Goal: Task Accomplishment & Management: Manage account settings

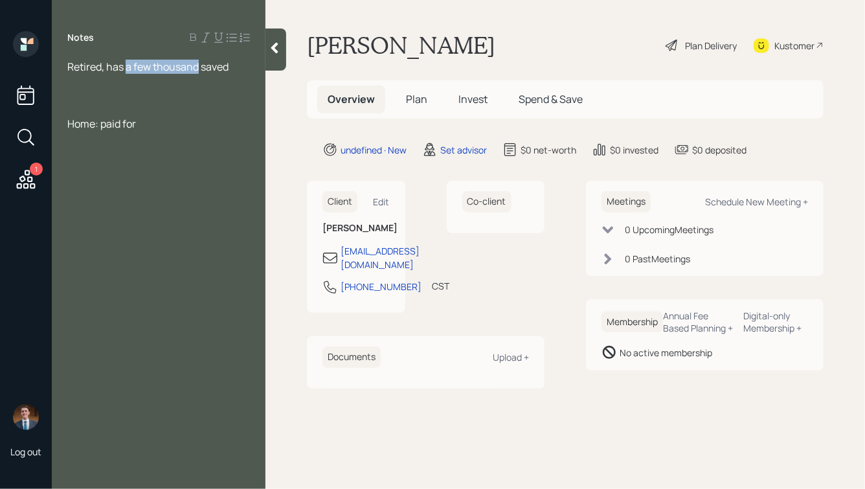
drag, startPoint x: 128, startPoint y: 68, endPoint x: 199, endPoint y: 69, distance: 71.2
click at [199, 69] on span "Retired, has a few thousand saved" at bounding box center [147, 67] width 161 height 14
click at [189, 66] on div "Retired, has $20k saved" at bounding box center [158, 67] width 183 height 14
click at [238, 95] on div "A little emergency fund on the side" at bounding box center [158, 95] width 183 height 14
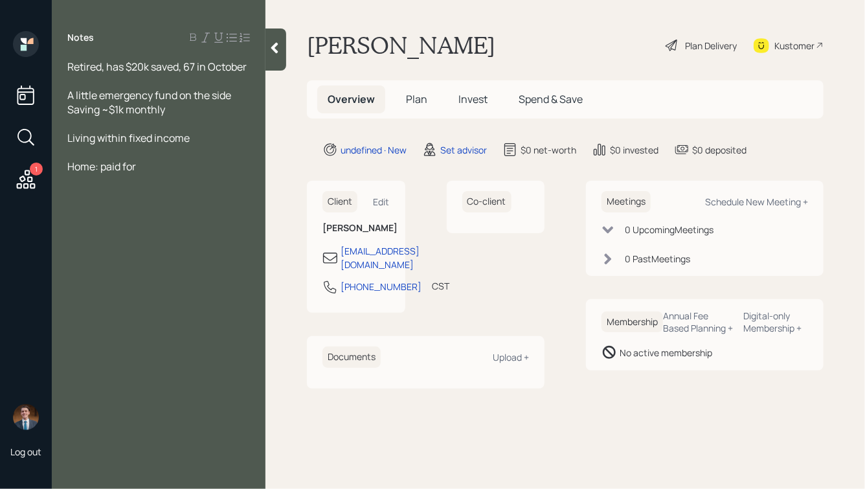
click at [273, 44] on icon at bounding box center [274, 47] width 13 height 13
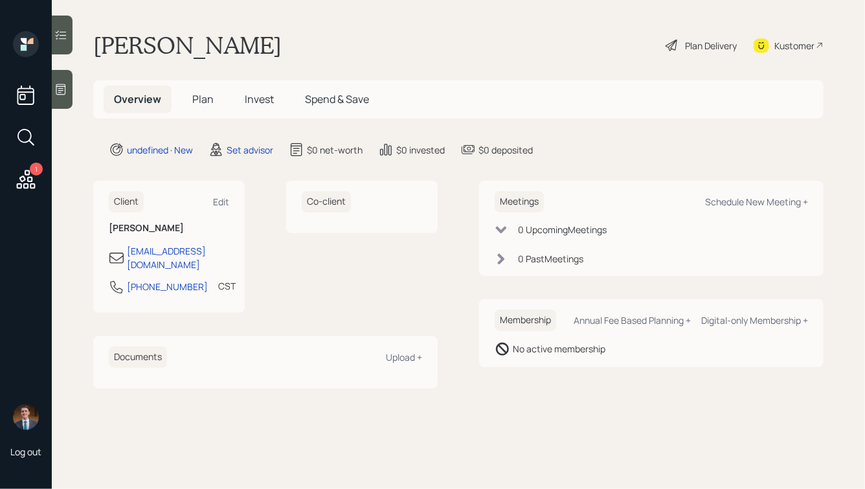
click at [55, 78] on div at bounding box center [62, 89] width 21 height 39
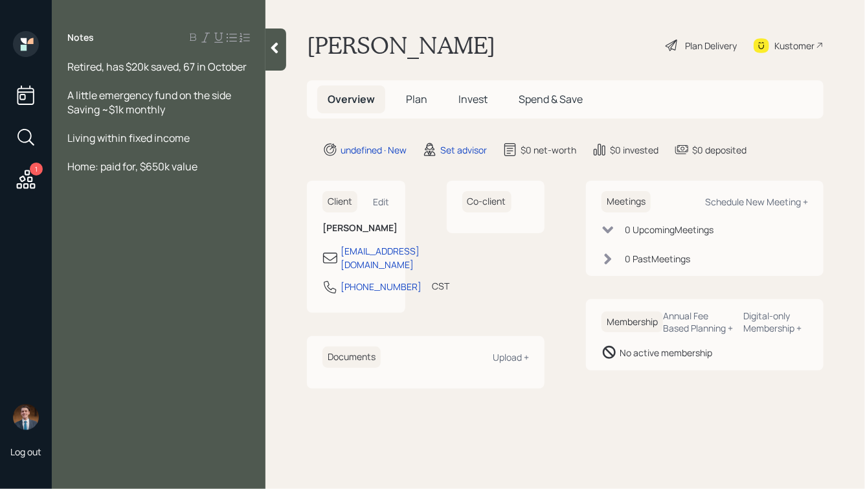
click at [274, 52] on icon at bounding box center [274, 47] width 13 height 13
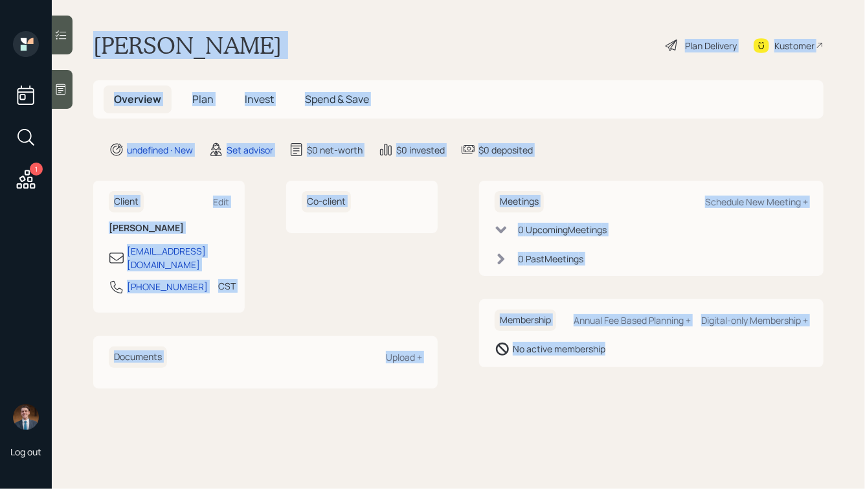
drag, startPoint x: 91, startPoint y: 41, endPoint x: 619, endPoint y: 399, distance: 638.1
click at [619, 399] on main "Sherry Lake Plan Delivery Kustomer Overview Plan Invest Spend & Save undefined …" at bounding box center [458, 244] width 813 height 489
drag, startPoint x: 686, startPoint y: 403, endPoint x: 355, endPoint y: -5, distance: 525.1
click at [355, 0] on html "1 Log out Sherry Lake Plan Delivery Kustomer Overview Plan Invest Spend & Save …" at bounding box center [432, 244] width 865 height 489
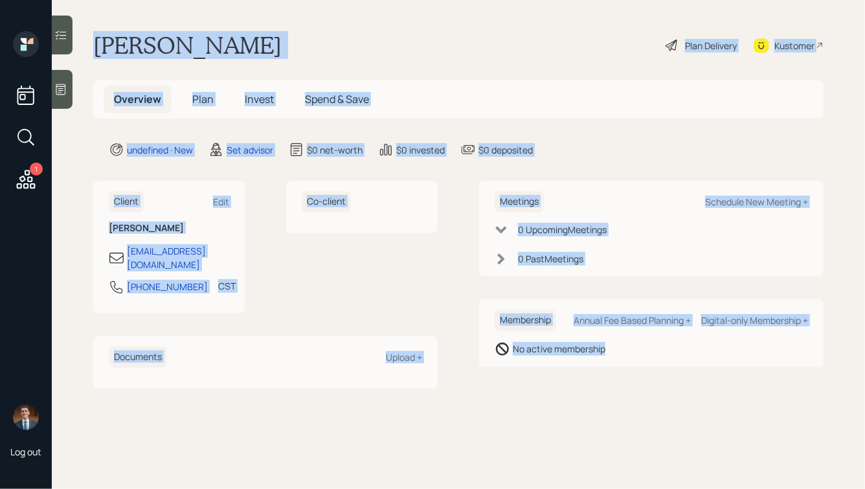
click at [289, 34] on div "Sherry Lake Plan Delivery Kustomer" at bounding box center [458, 45] width 730 height 28
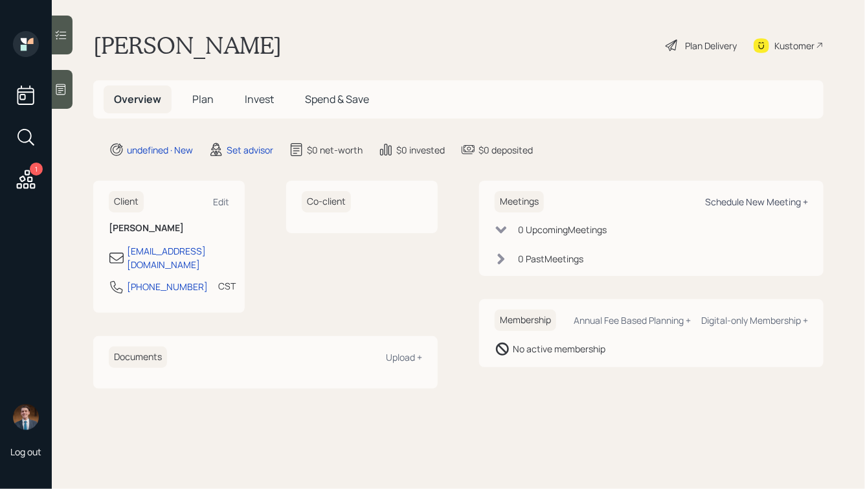
click at [738, 205] on div "Schedule New Meeting +" at bounding box center [756, 201] width 103 height 12
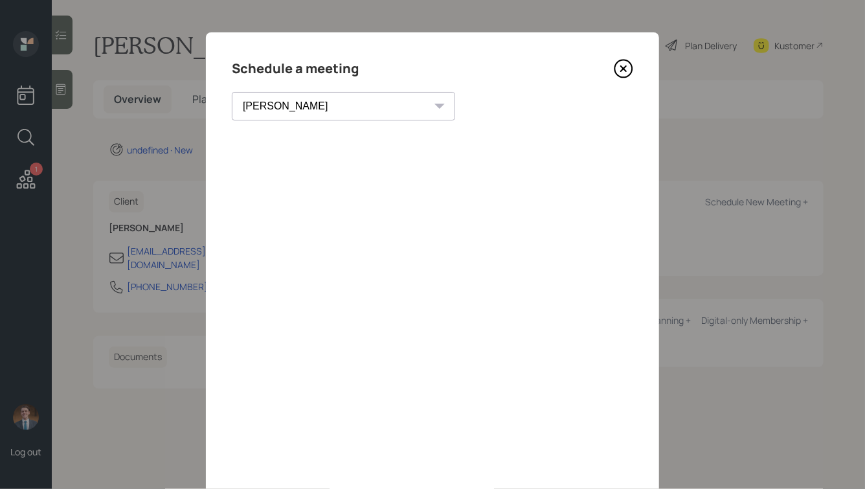
click at [298, 105] on select "Theresa Spinello Matthew Burke Xavier Ross Eitan Bar-David Ian Yamey Trevor Nel…" at bounding box center [343, 106] width 223 height 28
select select "b1d8ea90-abcc-42aa-86cc-4f33a132aacc"
click at [232, 92] on select "Theresa Spinello Matthew Burke Xavier Ross Eitan Bar-David Ian Yamey Trevor Nel…" at bounding box center [343, 106] width 223 height 28
click at [292, 71] on h4 "Schedule a meeting" at bounding box center [295, 68] width 127 height 21
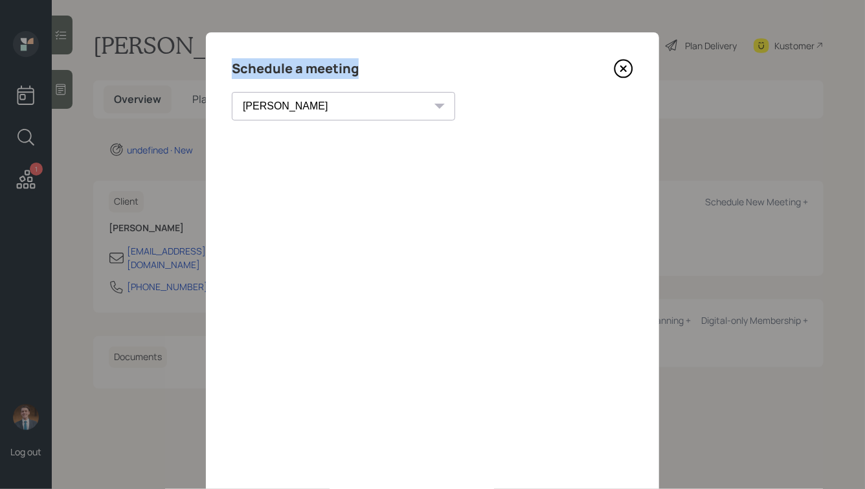
click at [292, 71] on h4 "Schedule a meeting" at bounding box center [295, 68] width 127 height 21
click at [621, 71] on icon at bounding box center [623, 68] width 5 height 5
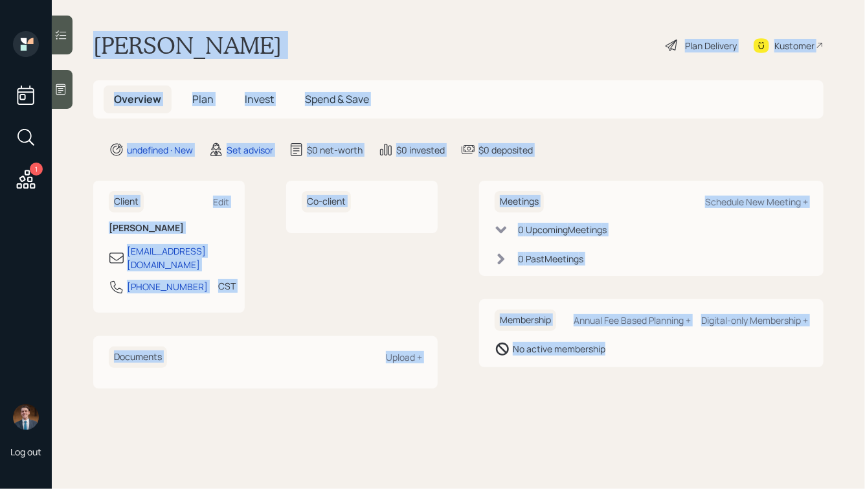
drag, startPoint x: 89, startPoint y: 38, endPoint x: 524, endPoint y: 363, distance: 543.0
click at [524, 363] on main "Sherry Lake Plan Delivery Kustomer Overview Plan Invest Spend & Save undefined …" at bounding box center [458, 244] width 813 height 489
click at [524, 363] on div "Membership Annual Fee Based Planning + Digital-only Membership + No active memb…" at bounding box center [651, 333] width 344 height 68
drag, startPoint x: 593, startPoint y: 359, endPoint x: 354, endPoint y: 25, distance: 410.6
click at [354, 25] on main "Sherry Lake Plan Delivery Kustomer Overview Plan Invest Spend & Save undefined …" at bounding box center [458, 244] width 813 height 489
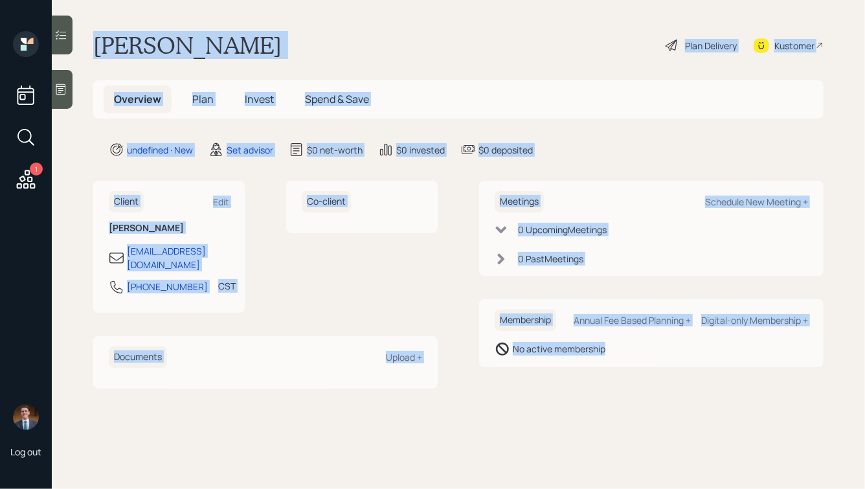
click at [354, 25] on main "Sherry Lake Plan Delivery Kustomer Overview Plan Invest Spend & Save undefined …" at bounding box center [458, 244] width 813 height 489
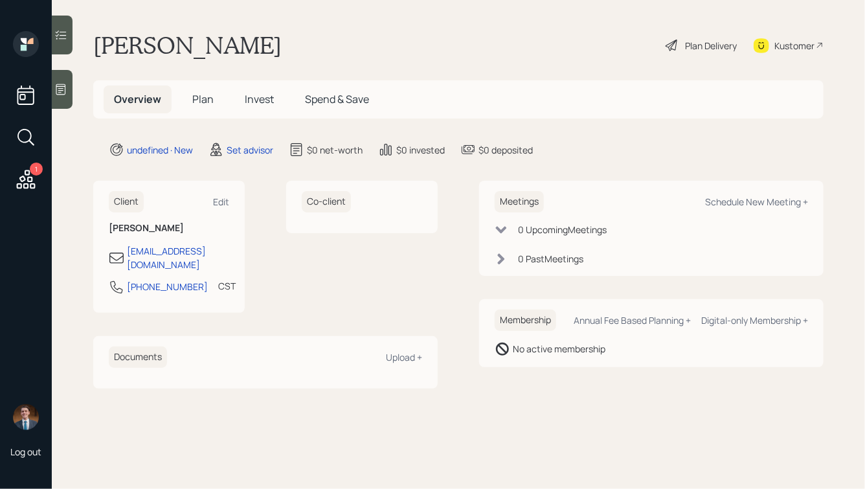
click at [70, 88] on div at bounding box center [62, 89] width 21 height 39
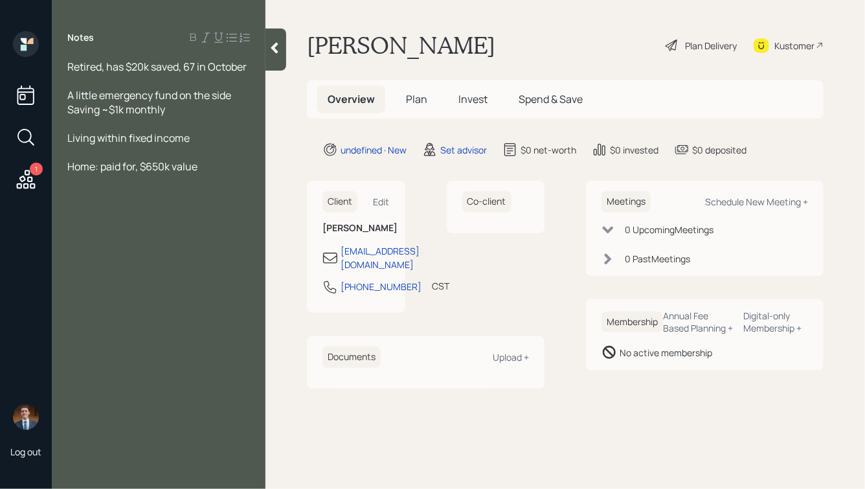
click at [607, 13] on main "Sherry Lake Plan Delivery Kustomer Overview Plan Invest Spend & Save undefined …" at bounding box center [564, 244] width 599 height 489
select select "round-robin"
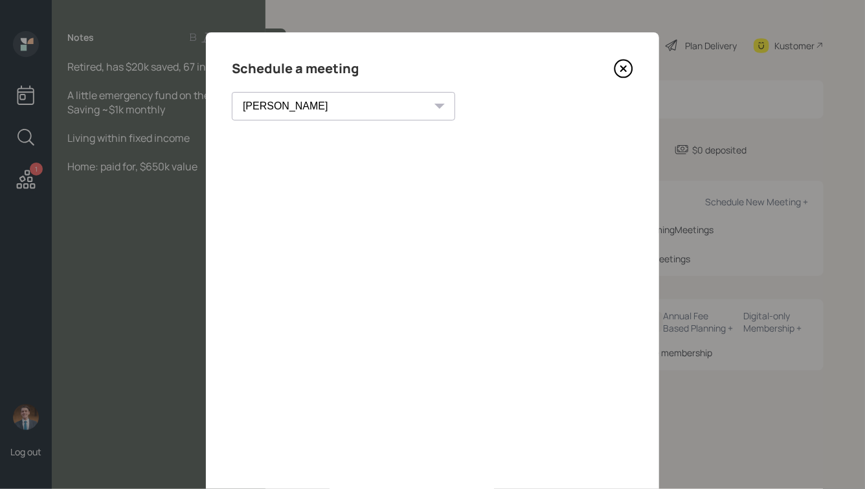
click at [620, 74] on icon at bounding box center [623, 68] width 19 height 19
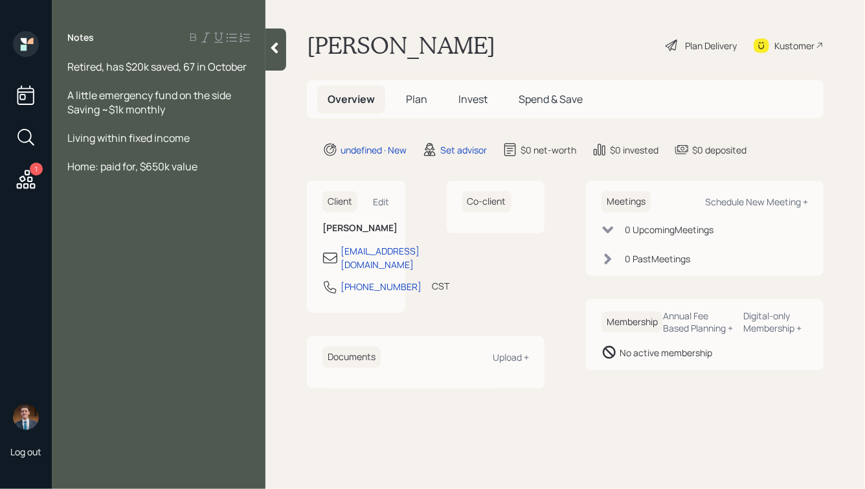
click at [278, 45] on icon at bounding box center [274, 47] width 13 height 13
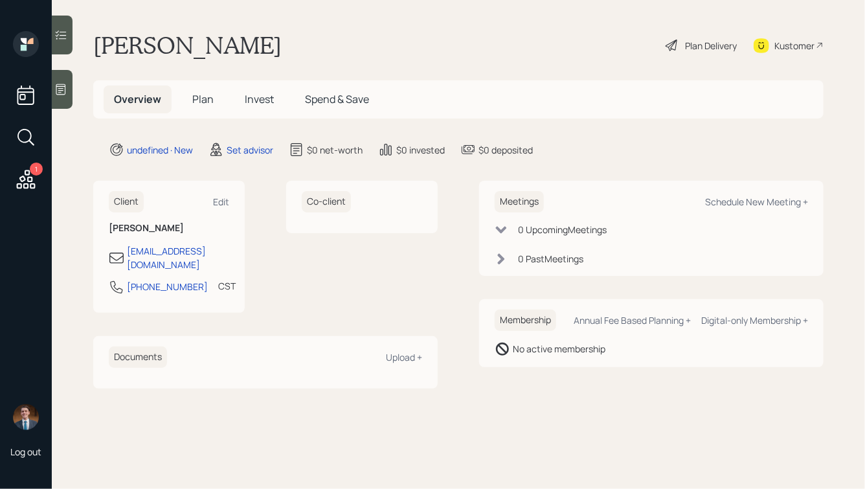
click at [58, 80] on div at bounding box center [62, 89] width 21 height 39
